Goal: Entertainment & Leisure: Consume media (video, audio)

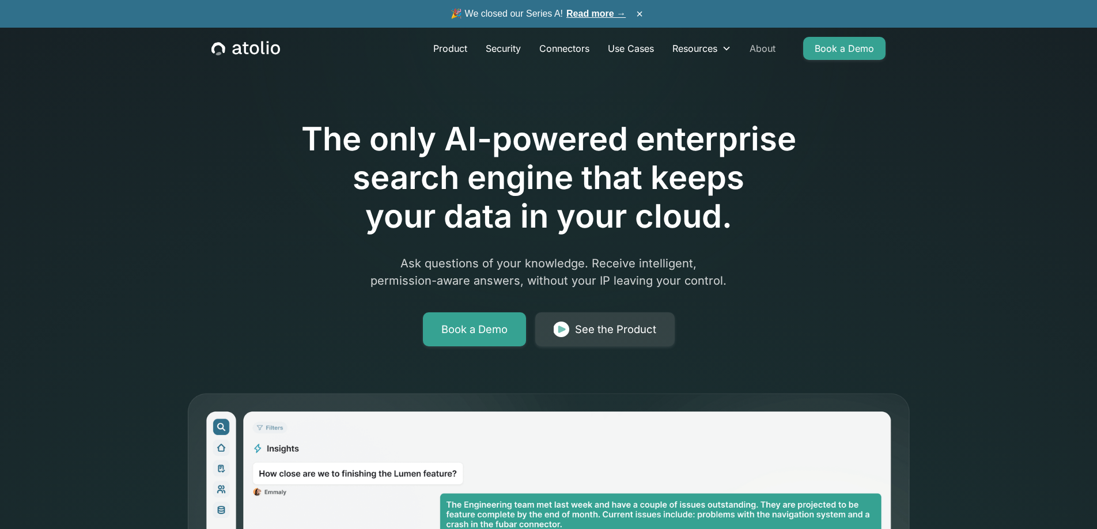
click at [764, 46] on link "About" at bounding box center [762, 48] width 44 height 23
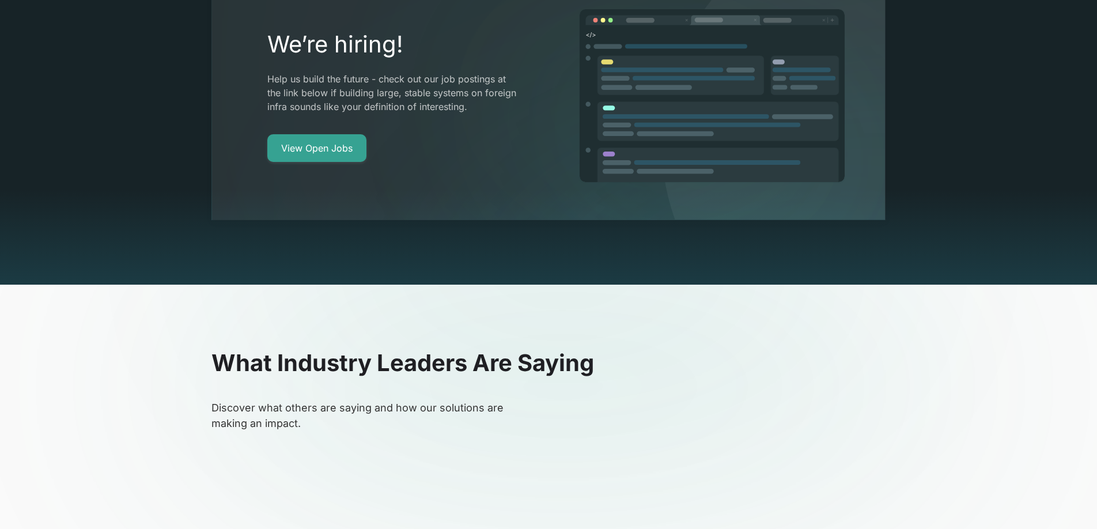
scroll to position [2345, 0]
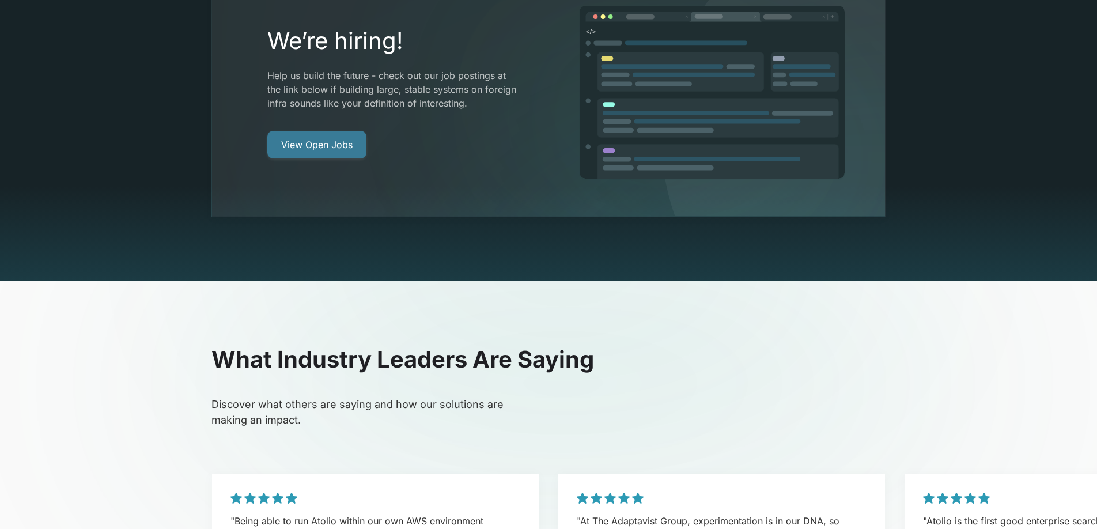
click at [341, 131] on link "View Open Jobs" at bounding box center [316, 145] width 99 height 28
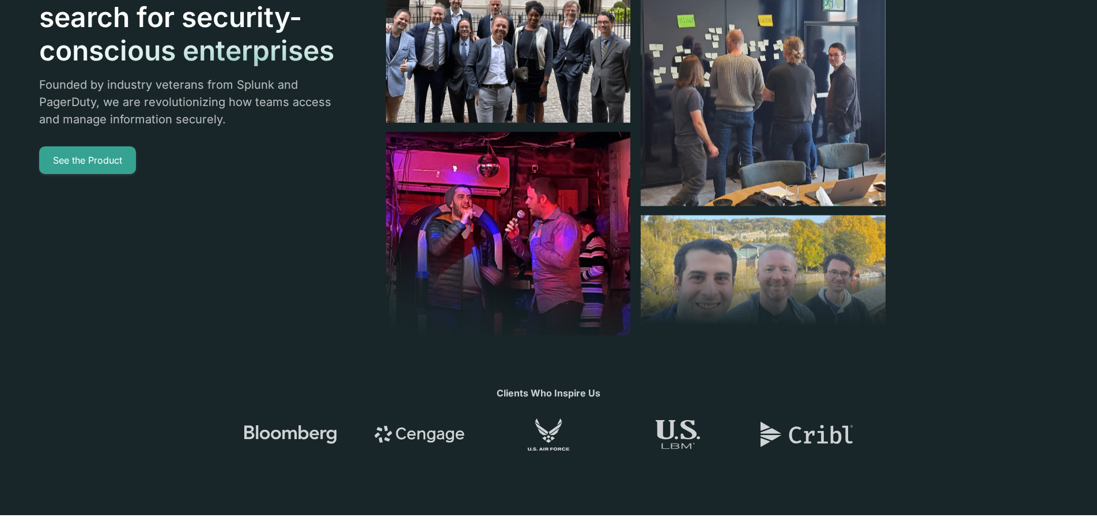
scroll to position [0, 0]
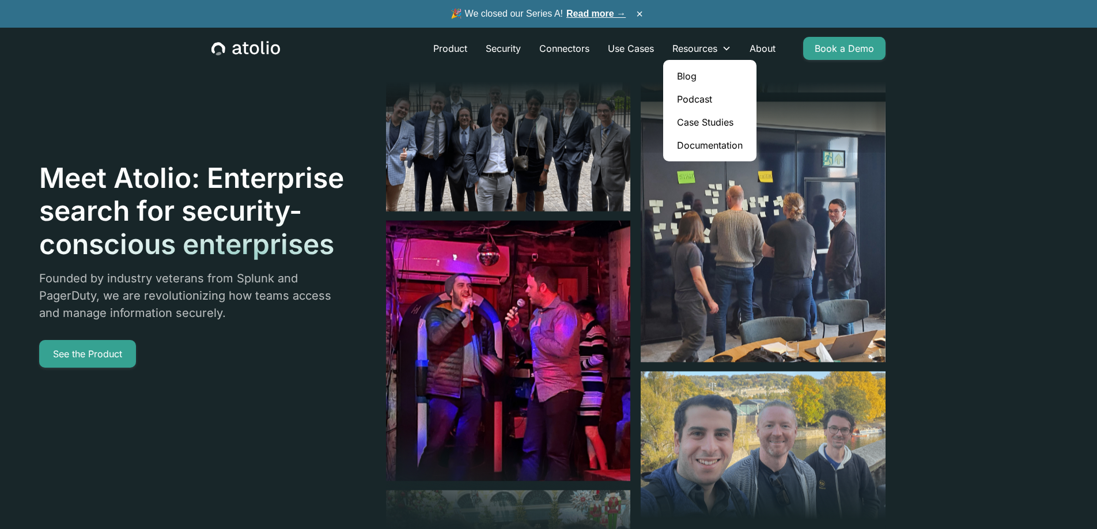
click at [698, 94] on link "Podcast" at bounding box center [710, 99] width 84 height 23
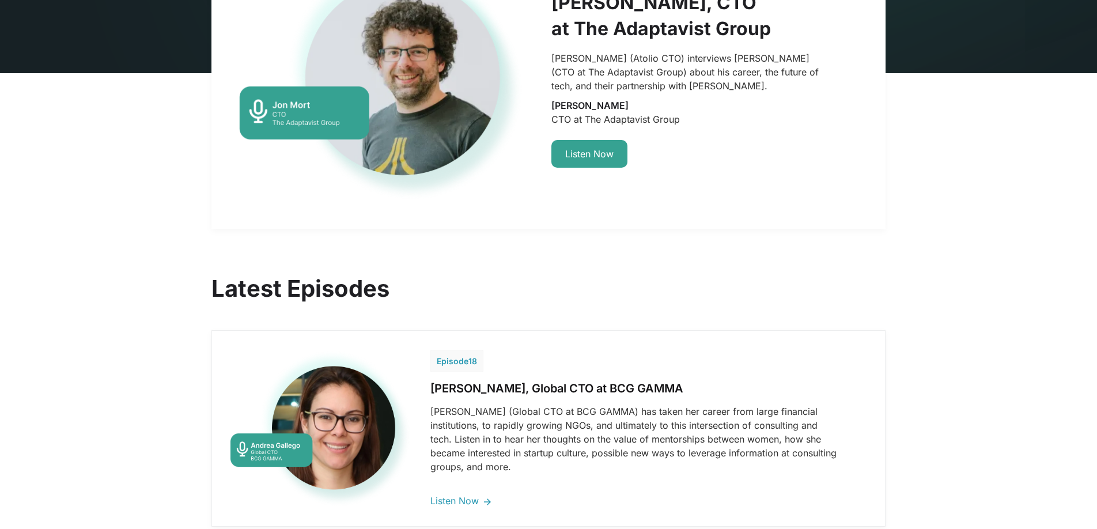
scroll to position [87, 0]
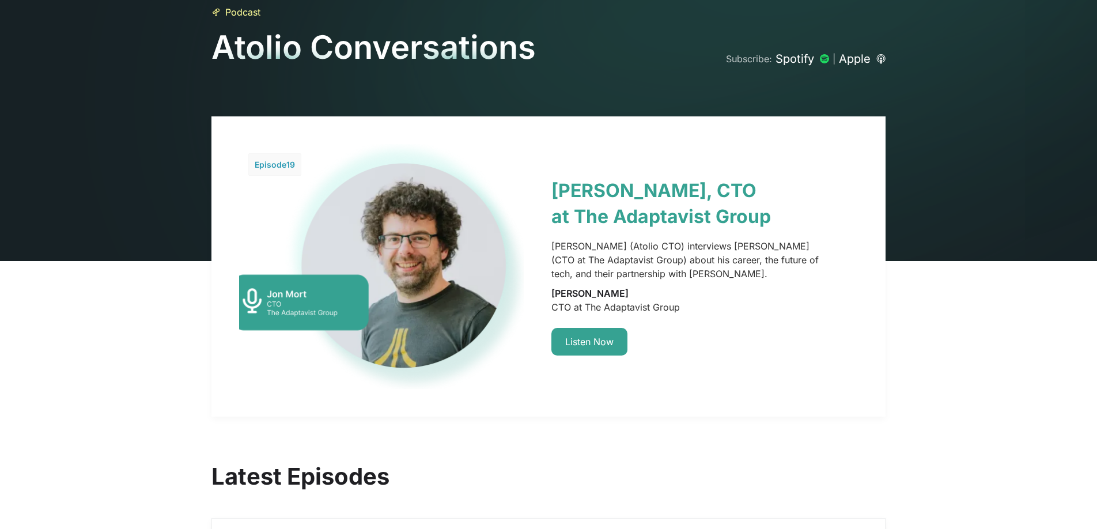
click at [670, 187] on link at bounding box center [548, 266] width 674 height 300
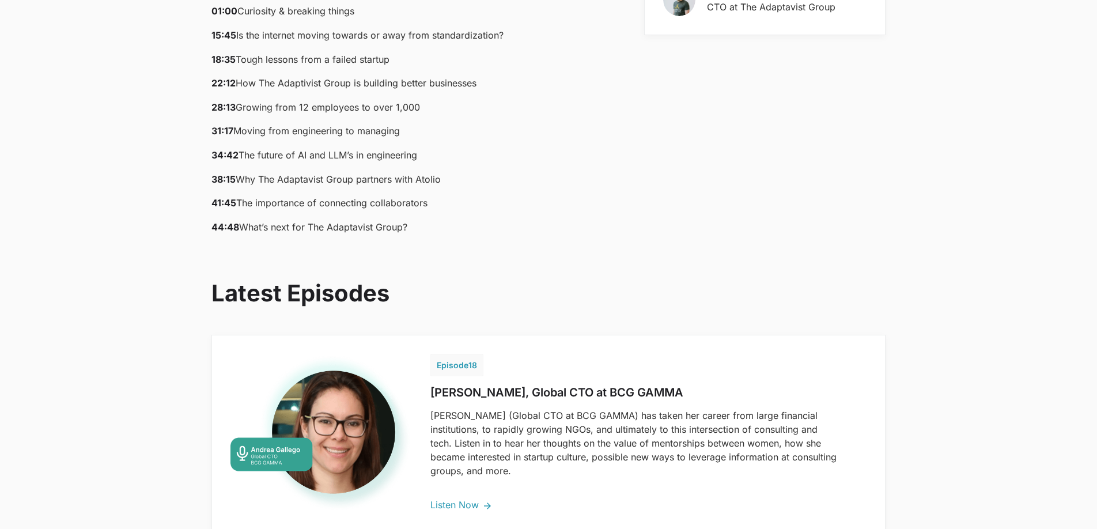
scroll to position [710, 0]
